Goal: Task Accomplishment & Management: Manage account settings

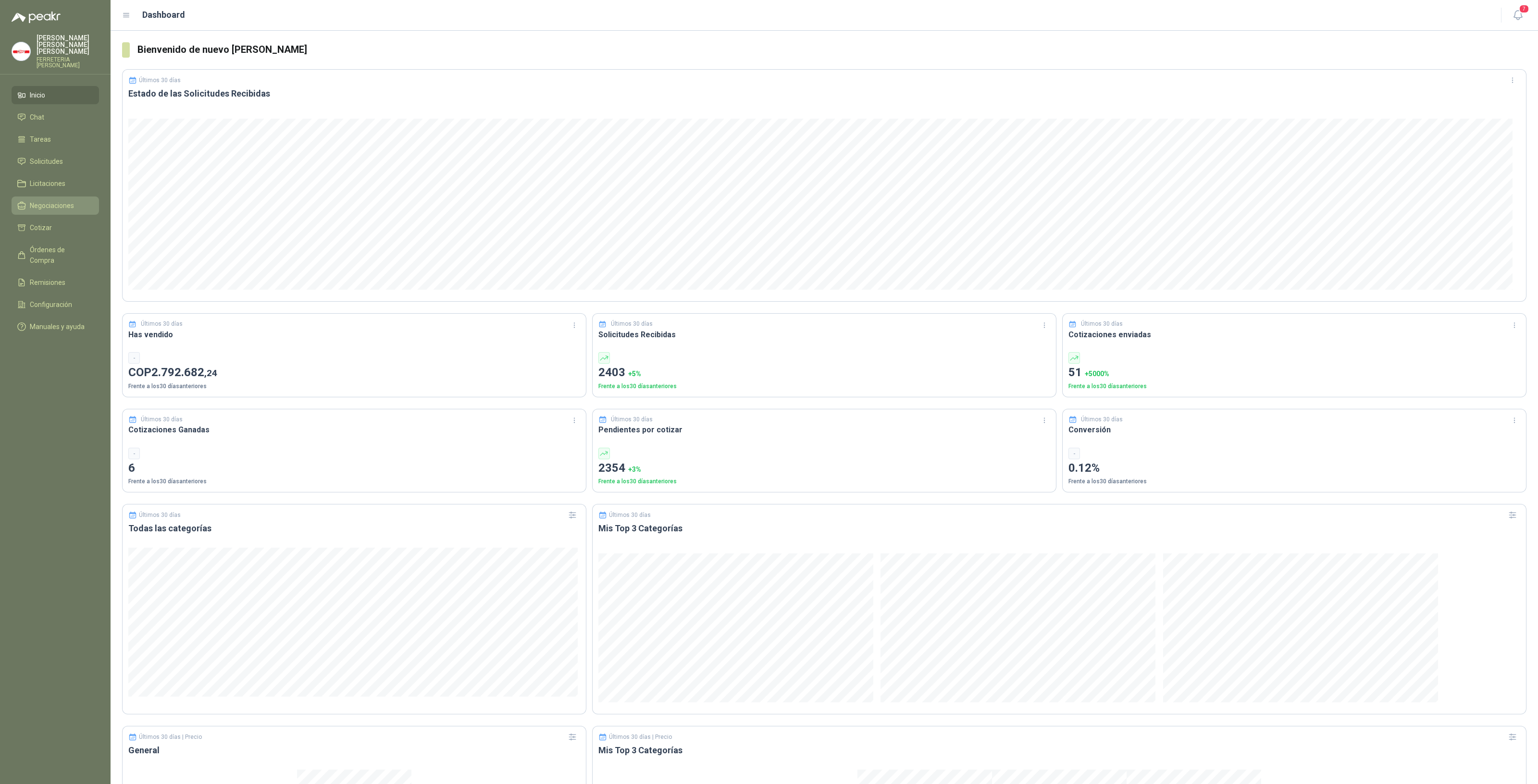
click at [58, 200] on span "Negociaciones" at bounding box center [52, 205] width 44 height 11
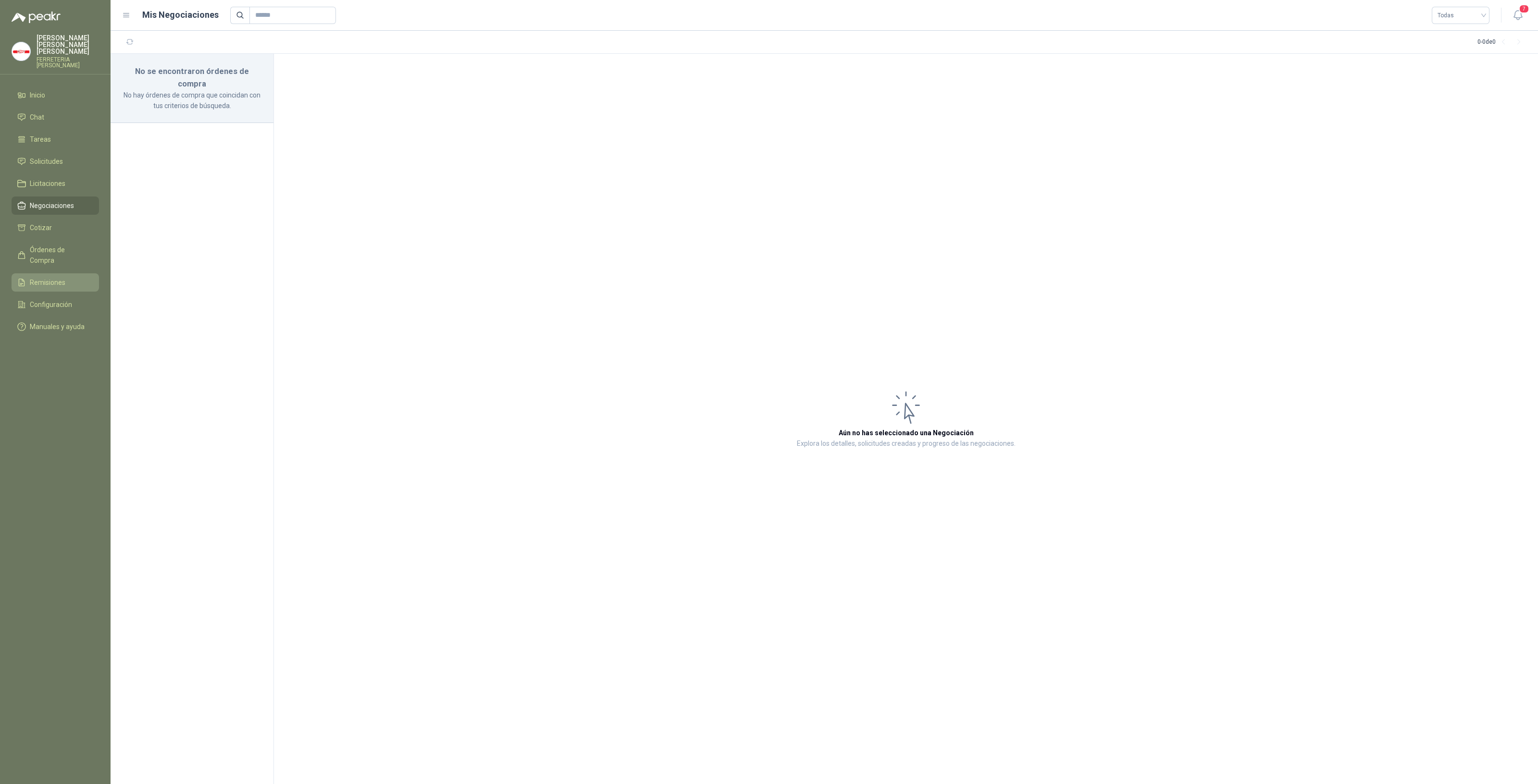
click at [52, 277] on span "Remisiones" at bounding box center [47, 282] width 36 height 11
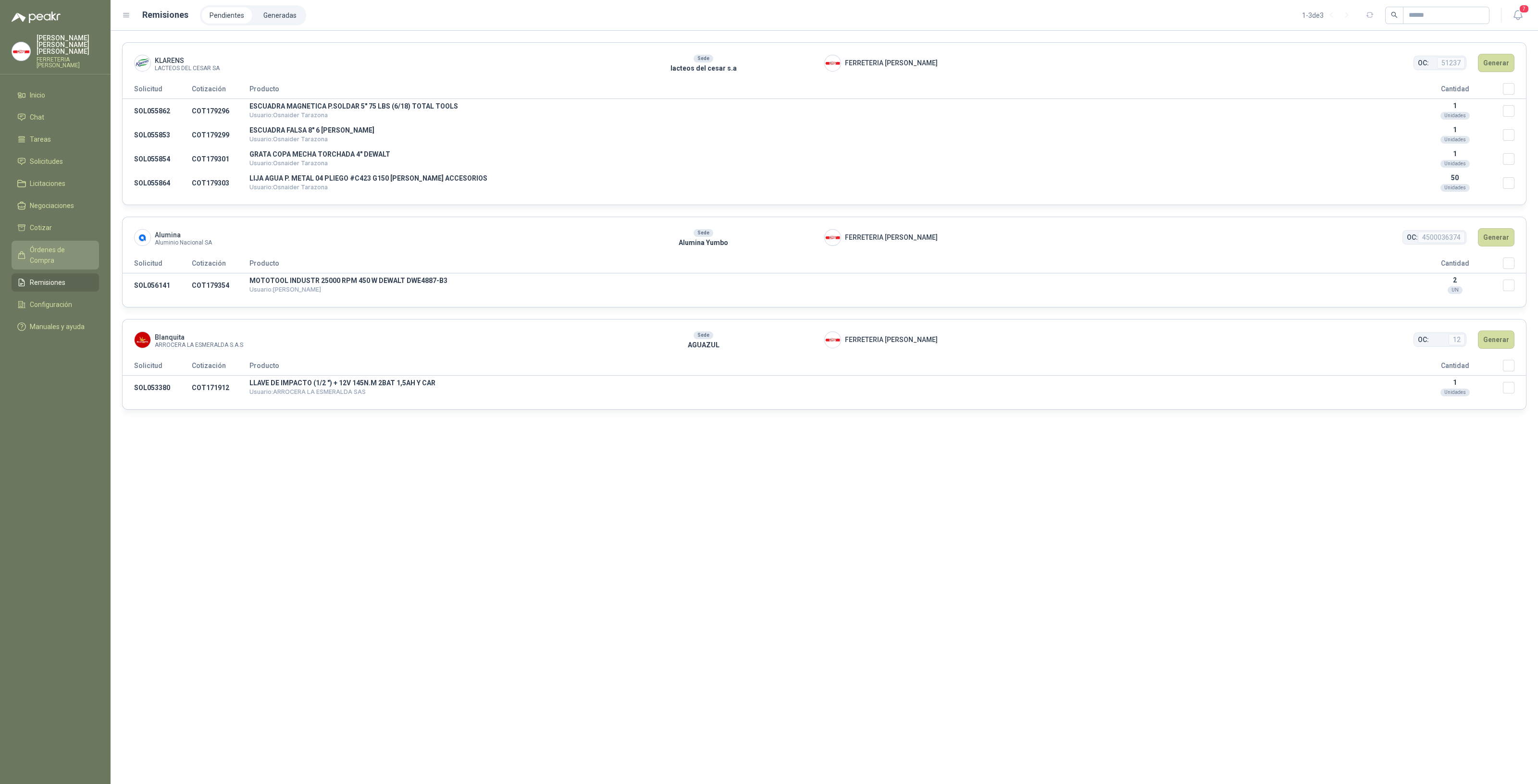
click at [57, 248] on link "Órdenes de Compra" at bounding box center [55, 255] width 87 height 29
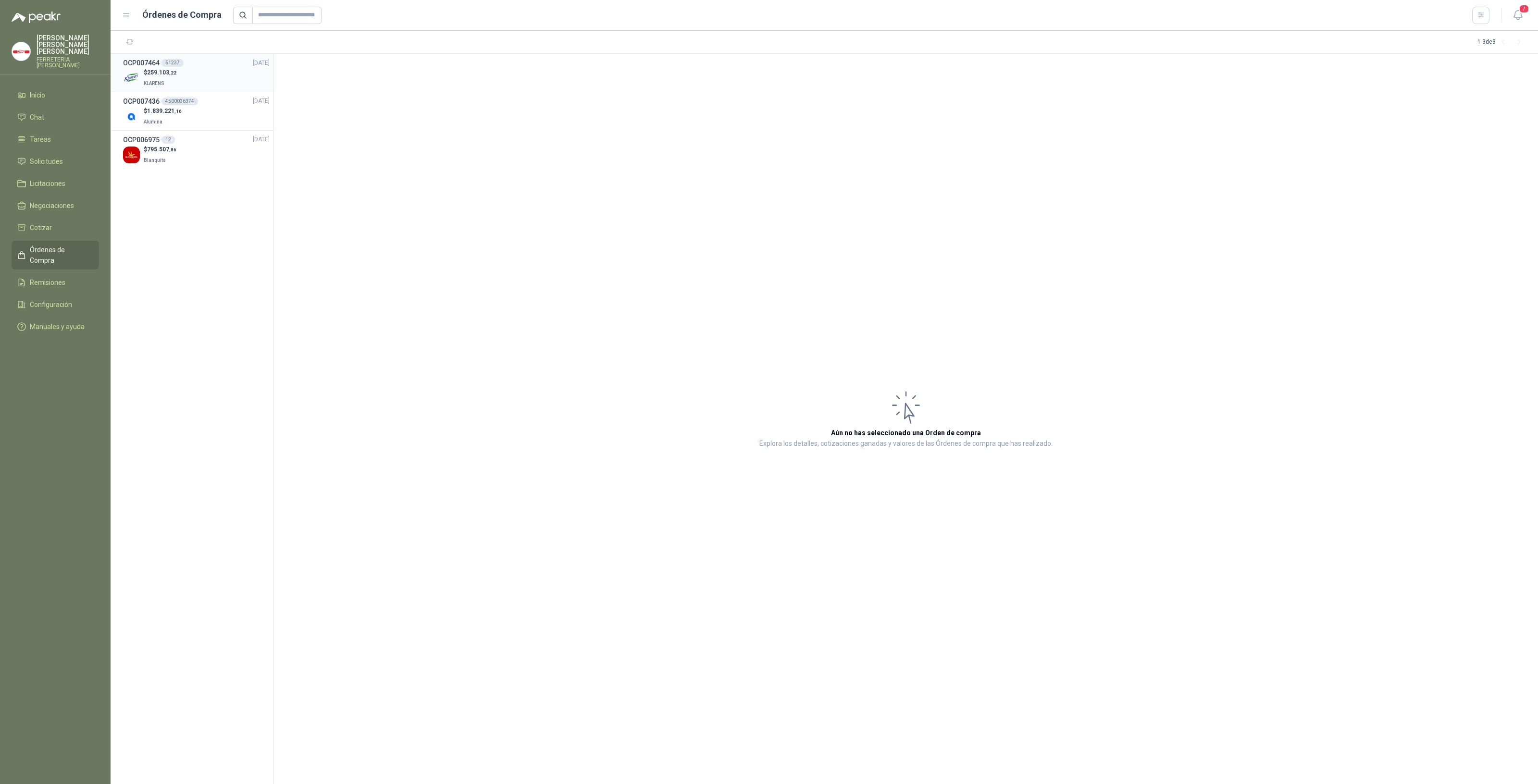
click at [175, 66] on div "51237" at bounding box center [172, 63] width 22 height 7
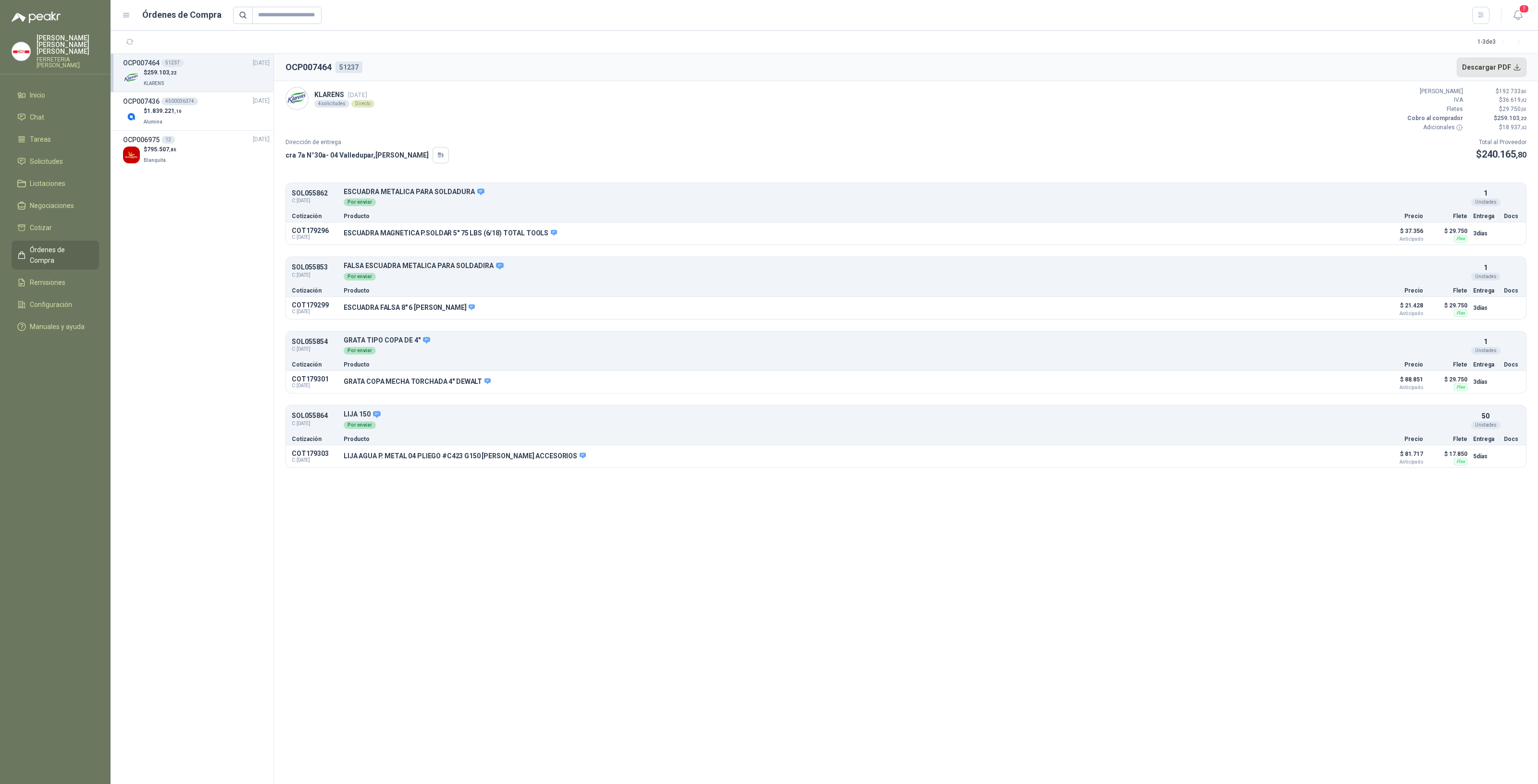
click at [1495, 62] on button "Descargar PDF" at bounding box center [1492, 67] width 70 height 19
click at [1360, 232] on button "Detalles" at bounding box center [1347, 234] width 45 height 13
click at [1343, 381] on button "Detalles" at bounding box center [1347, 382] width 45 height 13
click at [1355, 379] on button "Detalles" at bounding box center [1347, 382] width 45 height 13
